Goal: Information Seeking & Learning: Learn about a topic

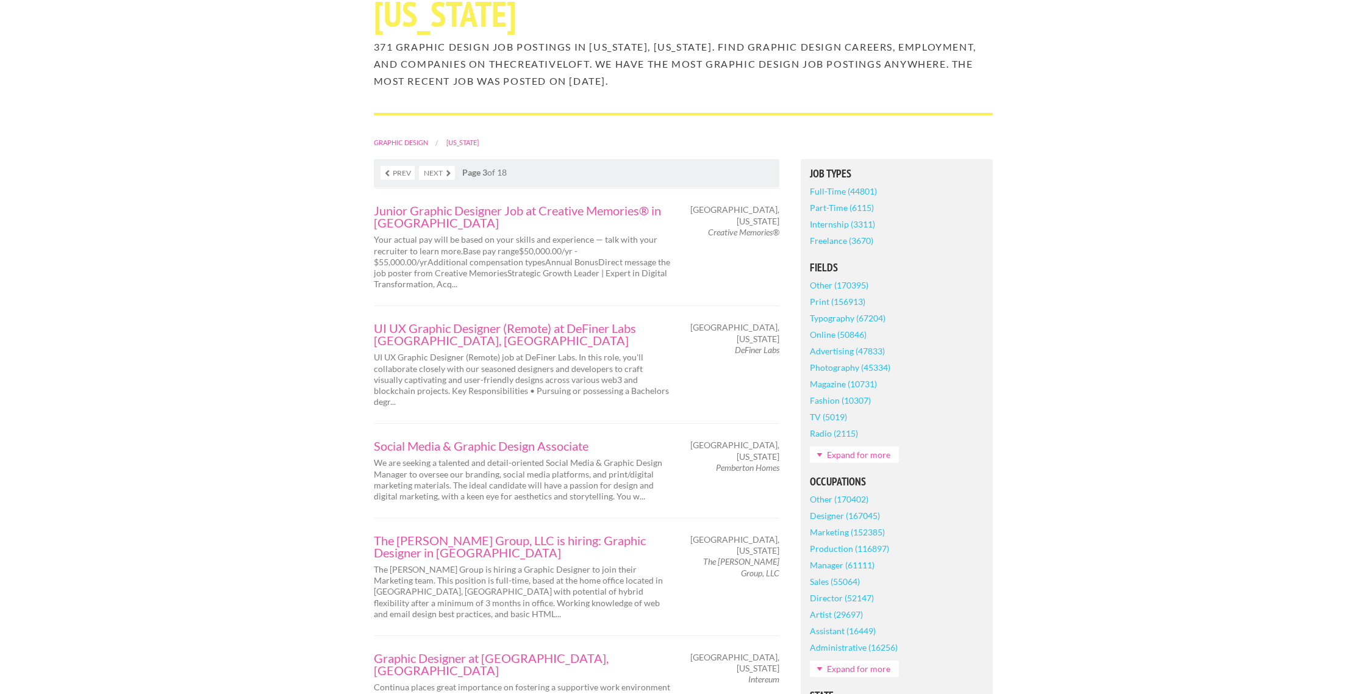
scroll to position [158, 0]
drag, startPoint x: 413, startPoint y: 421, endPoint x: 1174, endPoint y: 4, distance: 868.3
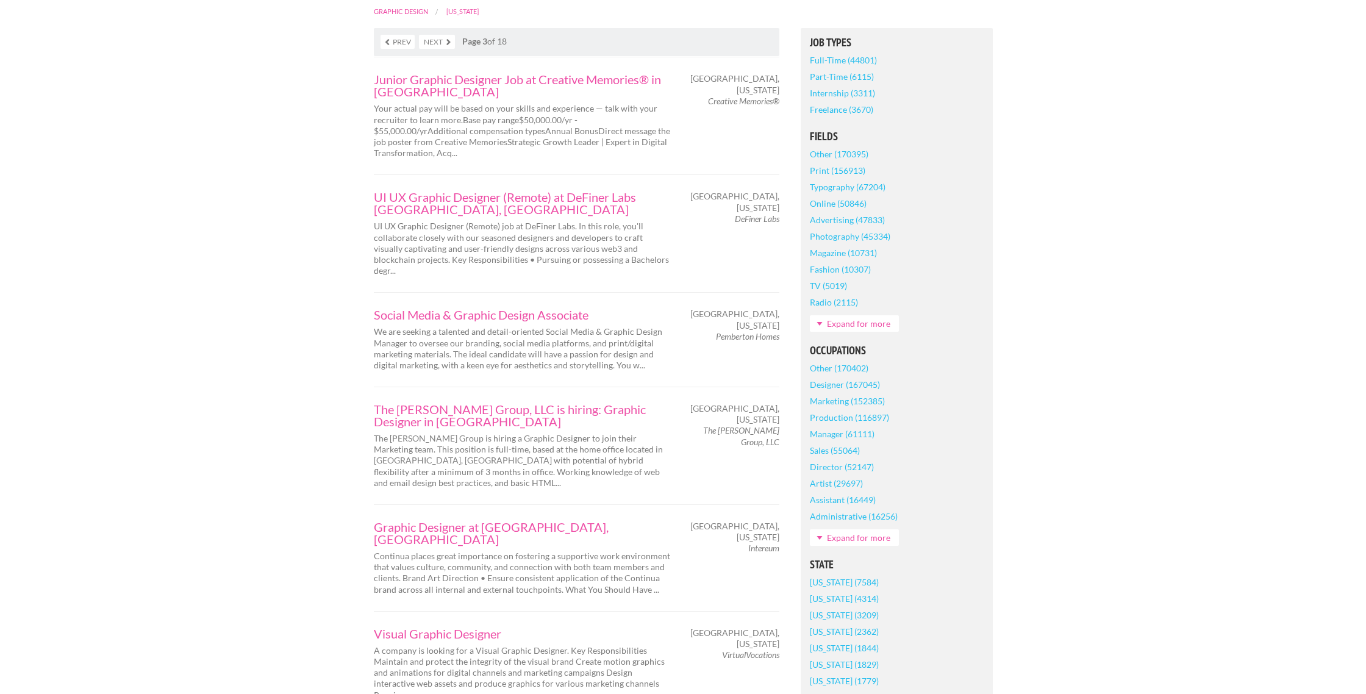
scroll to position [298, 0]
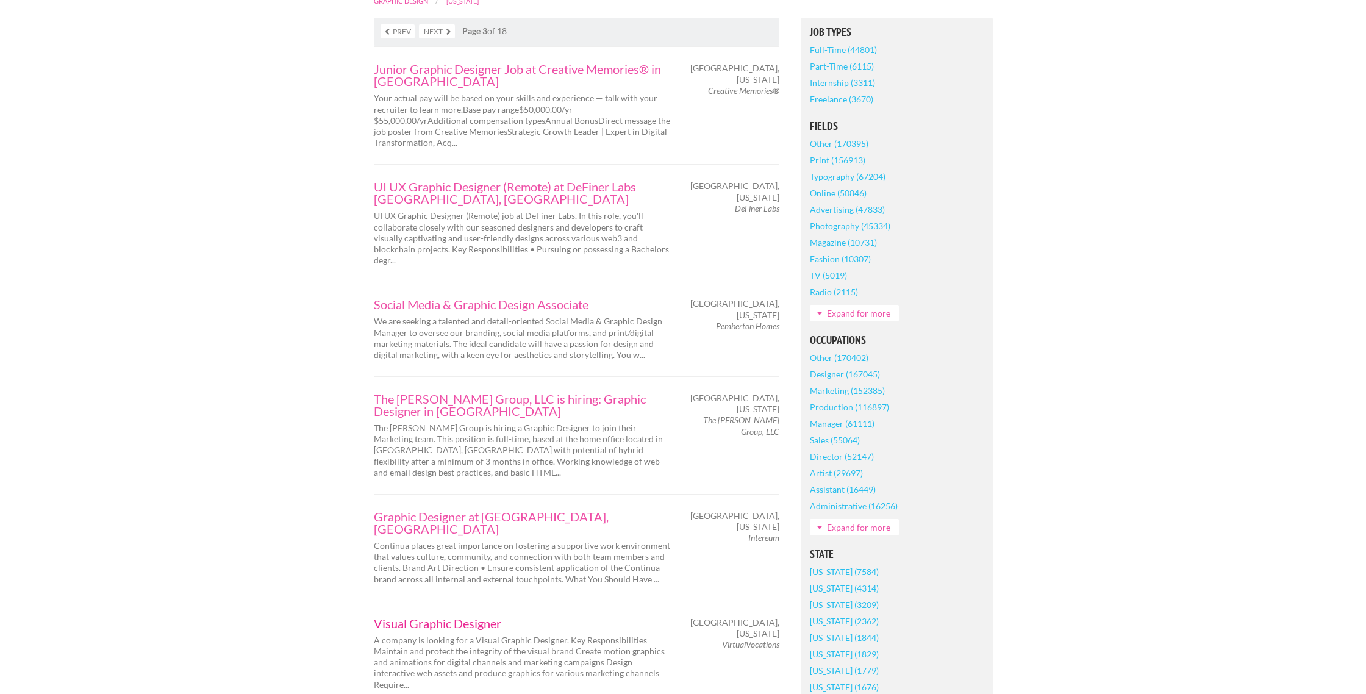
click at [488, 617] on link "Visual Graphic Designer" at bounding box center [523, 623] width 299 height 12
click at [444, 510] on link "Graphic Designer at Intereum Minneapolis, MN" at bounding box center [523, 522] width 299 height 24
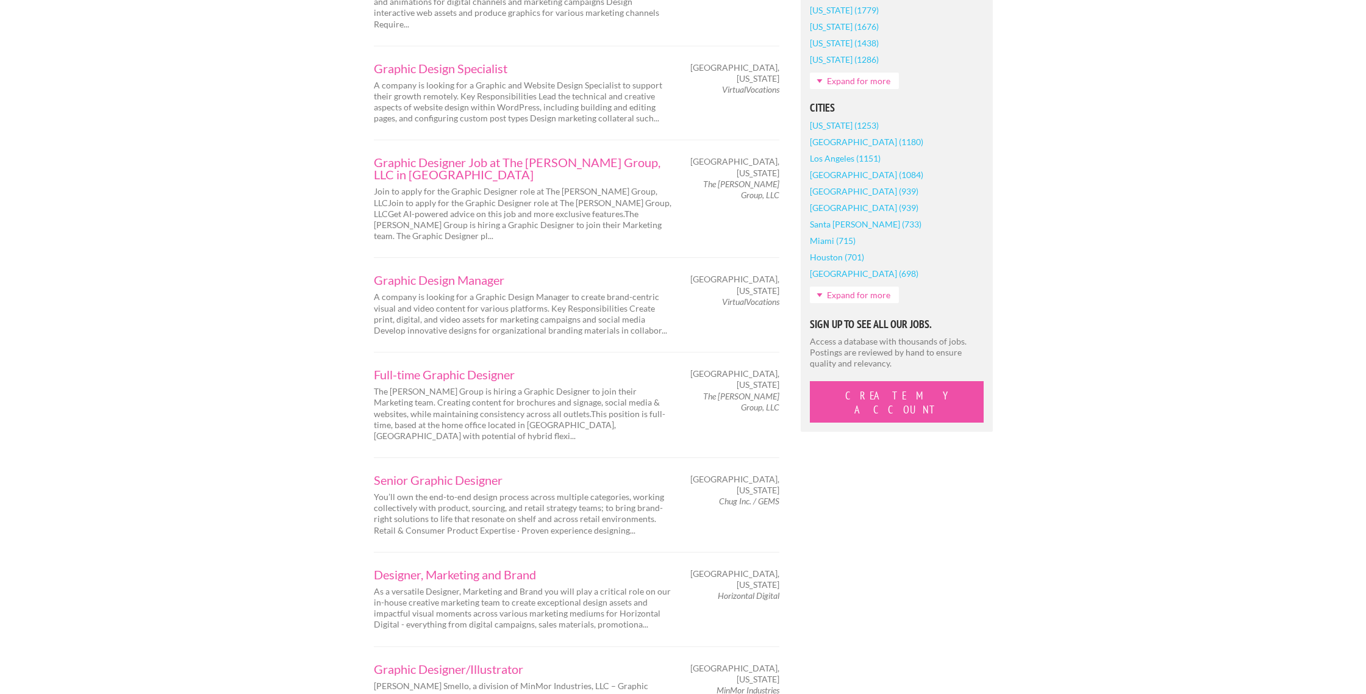
scroll to position [960, 0]
click at [486, 661] on link "Graphic Designer/Illustrator" at bounding box center [523, 667] width 299 height 12
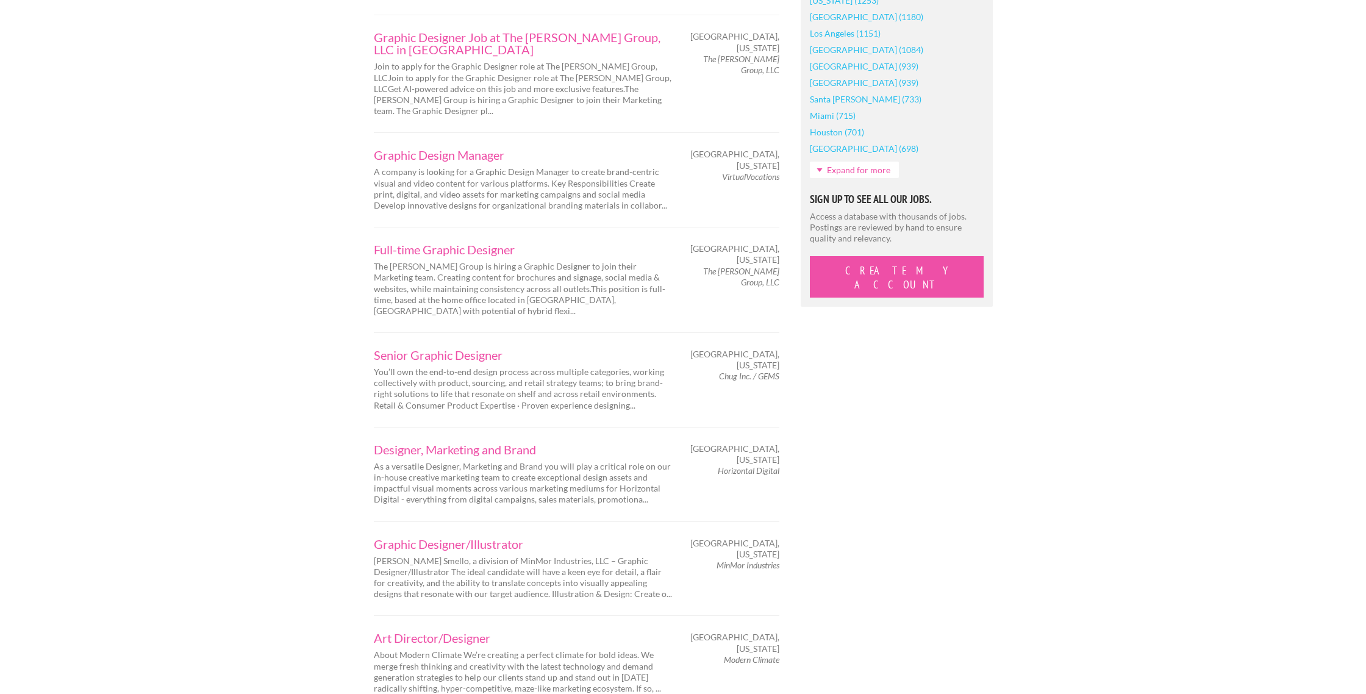
scroll to position [1096, 0]
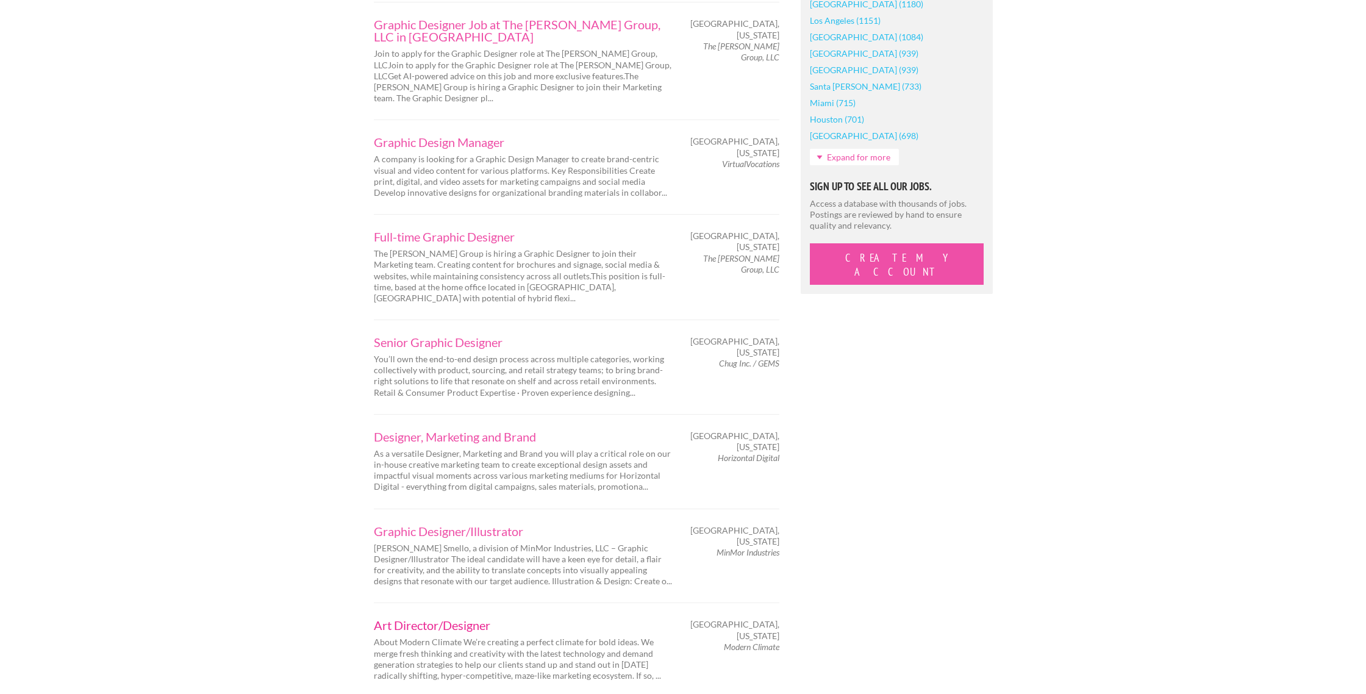
click at [449, 619] on link "Art Director/Designer" at bounding box center [523, 625] width 299 height 12
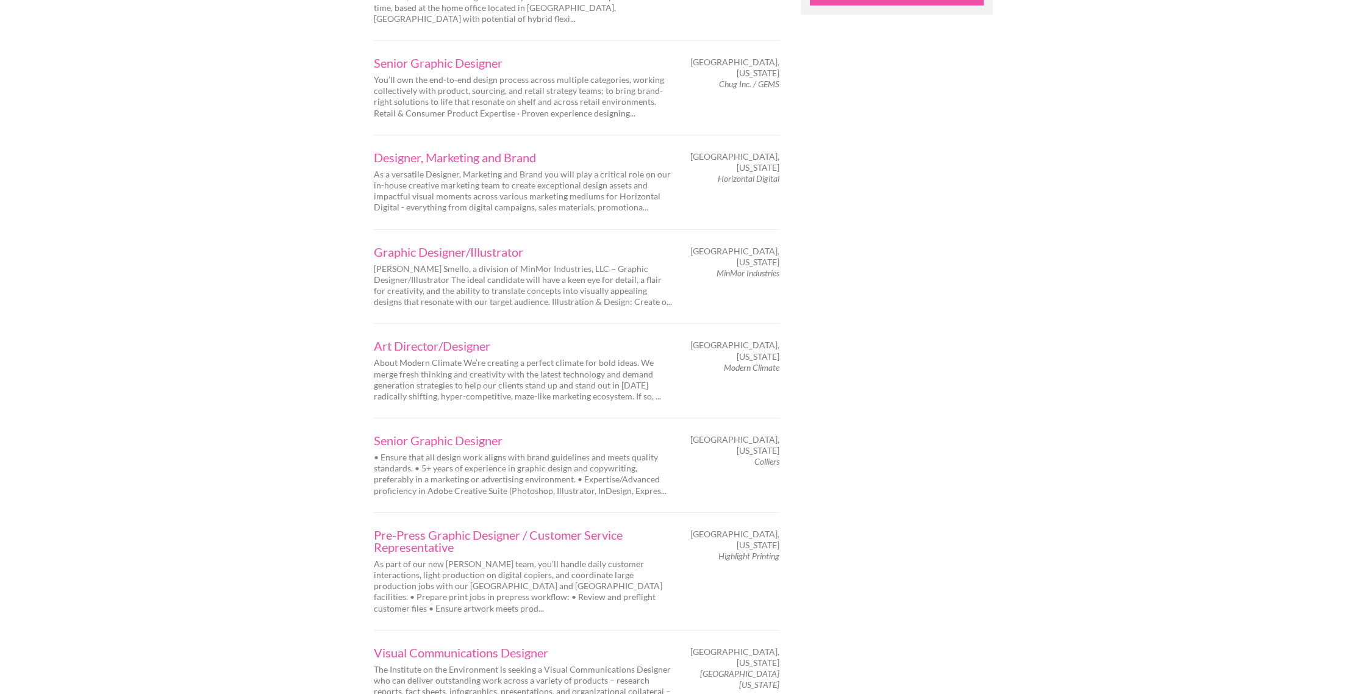
scroll to position [1377, 0]
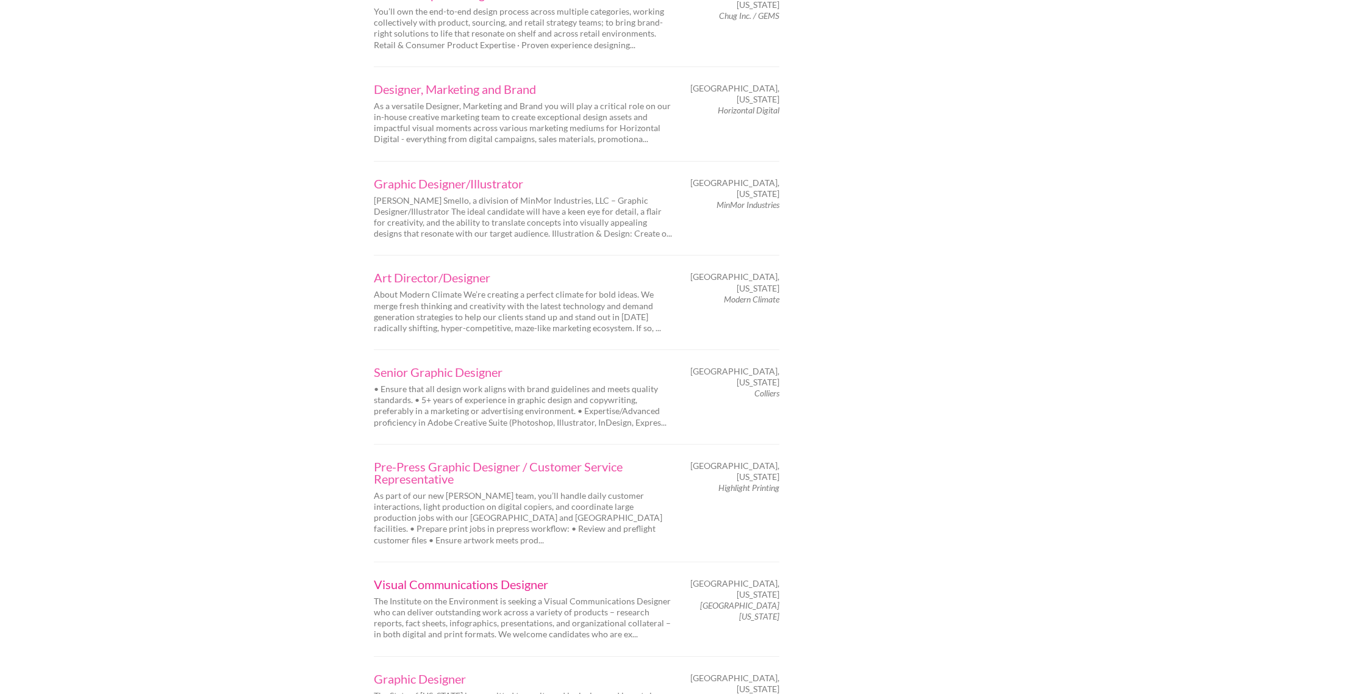
click at [437, 578] on link "Visual Communications Designer" at bounding box center [523, 584] width 299 height 12
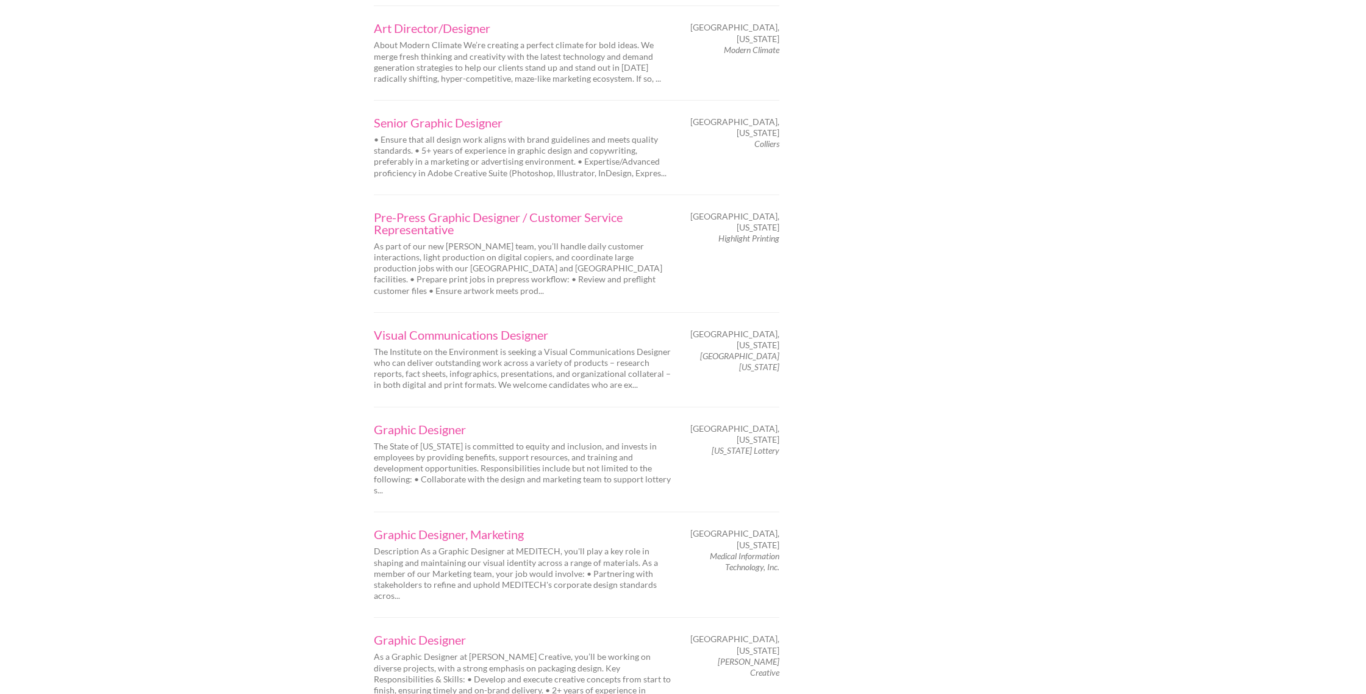
scroll to position [1694, 0]
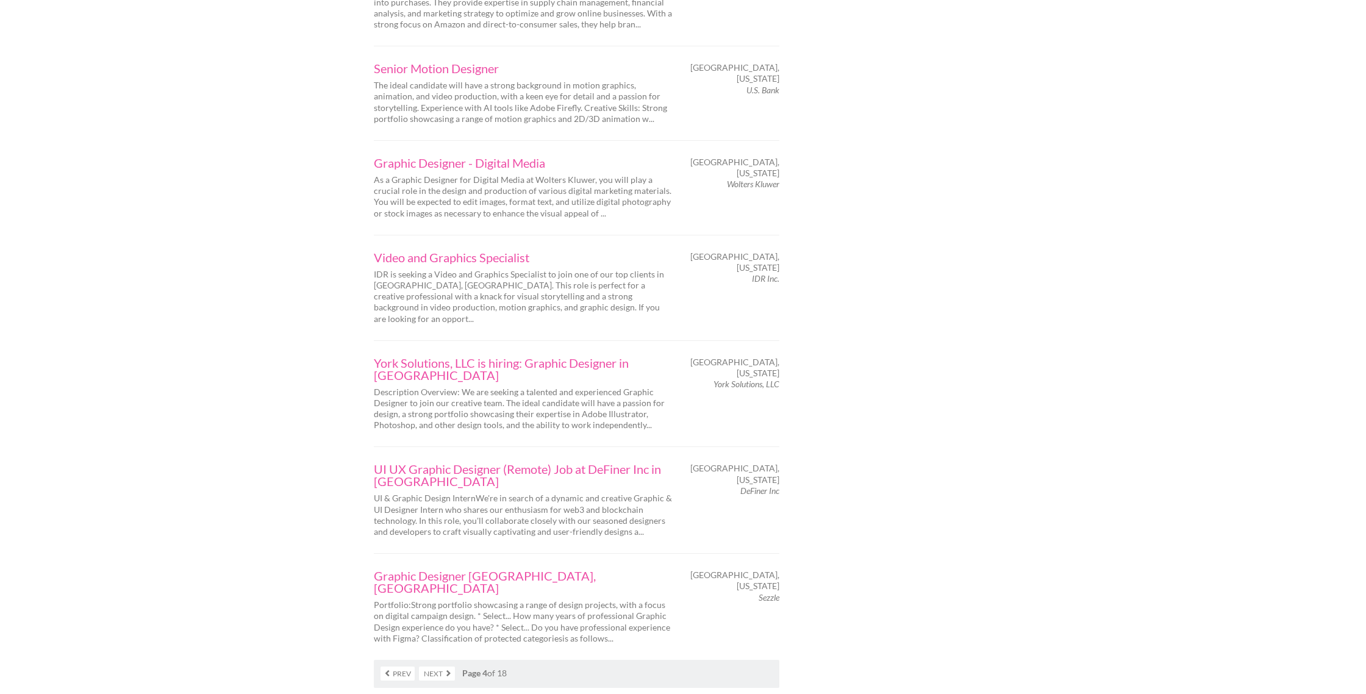
scroll to position [1705, 0]
click at [435, 665] on link "Next" at bounding box center [437, 672] width 36 height 14
